Goal: Find contact information

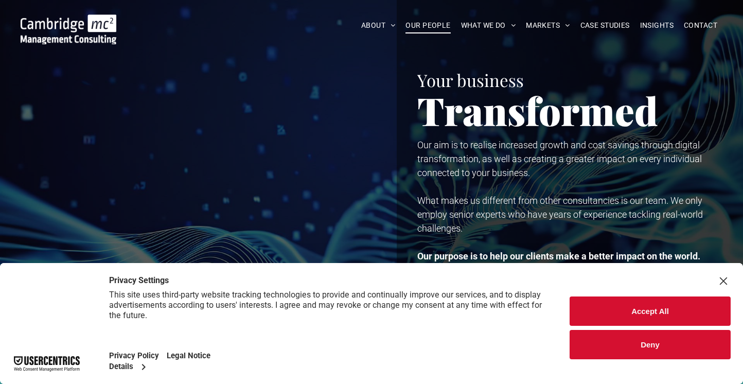
click at [415, 27] on span "OUR PEOPLE" at bounding box center [428, 25] width 45 height 16
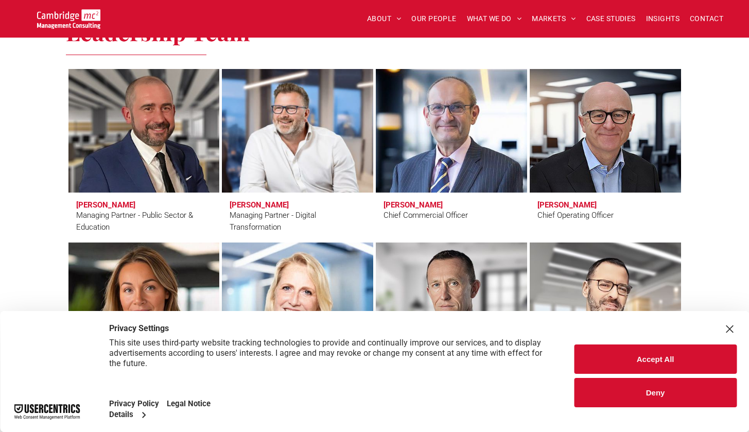
scroll to position [723, 0]
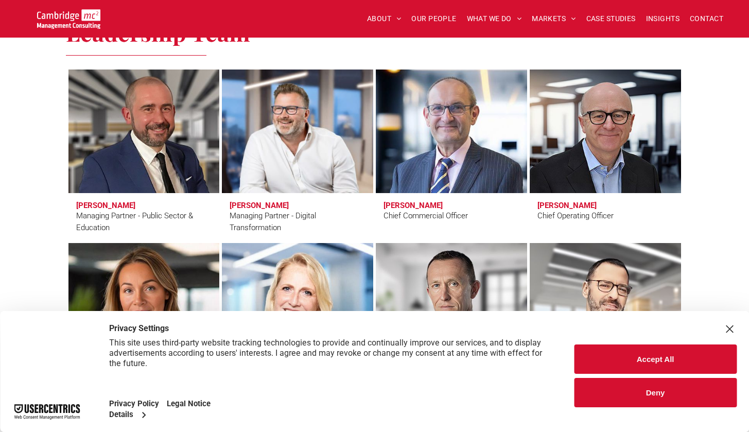
click at [649, 383] on button "Deny" at bounding box center [655, 392] width 163 height 29
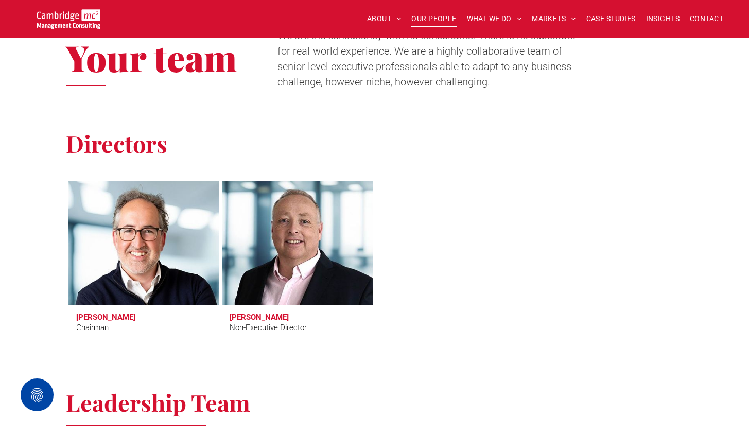
scroll to position [352, 0]
click at [157, 268] on link at bounding box center [144, 243] width 160 height 131
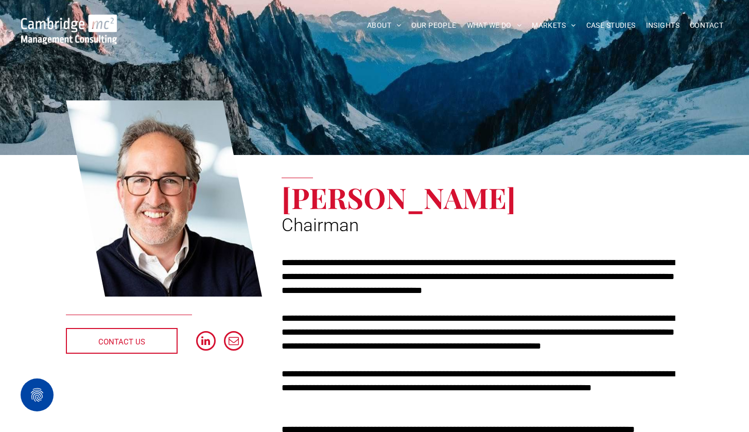
scroll to position [22, 0]
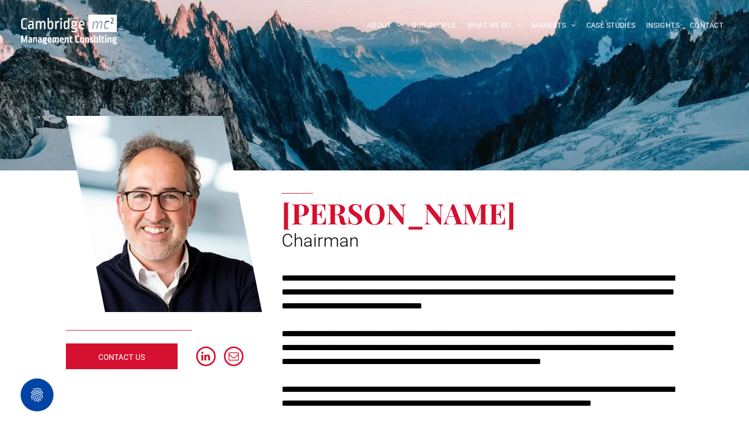
click at [165, 353] on link "CONTACT US" at bounding box center [122, 356] width 112 height 26
click at [233, 352] on span "email" at bounding box center [233, 356] width 21 height 21
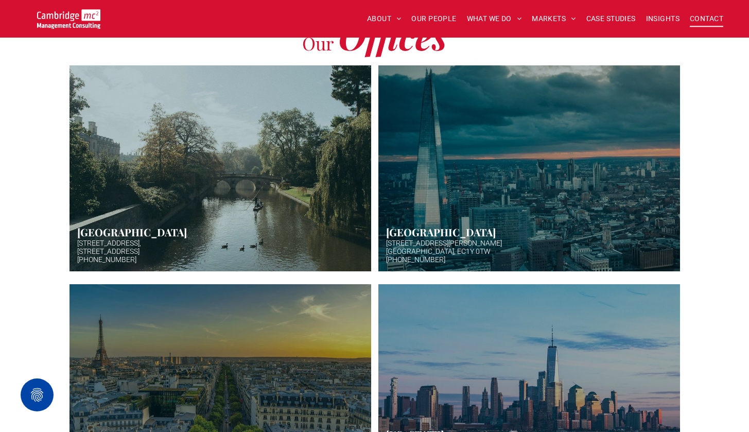
scroll to position [281, 0]
